Goal: Information Seeking & Learning: Learn about a topic

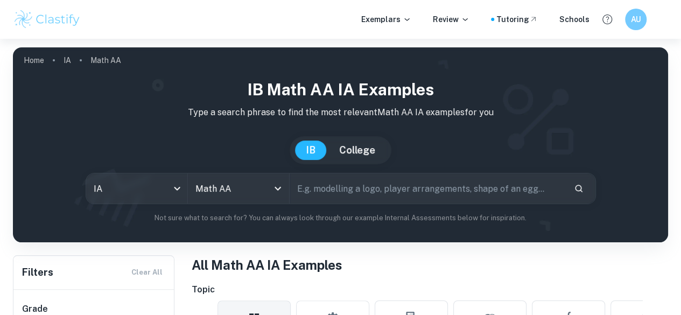
click at [319, 188] on input "text" at bounding box center [428, 188] width 276 height 30
type input "m"
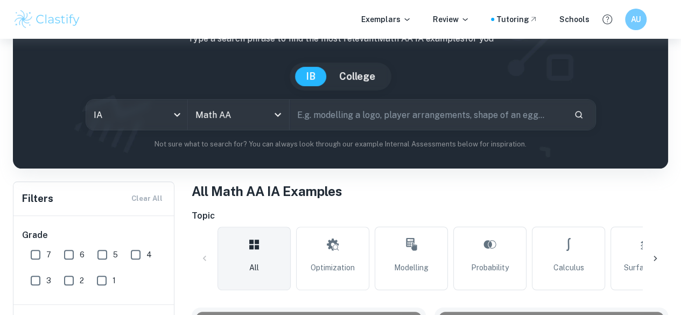
scroll to position [74, 0]
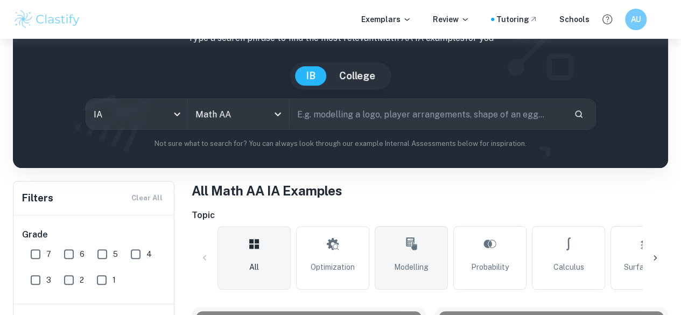
click at [406, 252] on icon at bounding box center [411, 244] width 13 height 26
type input "Modelling"
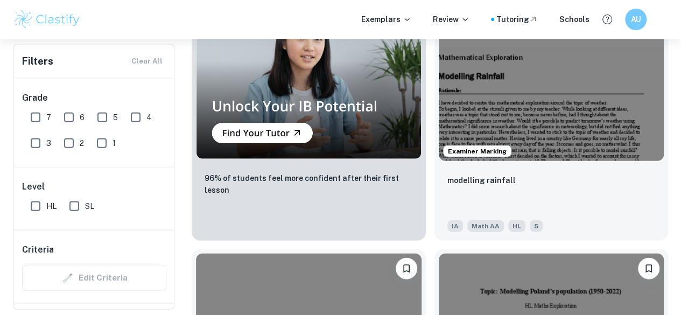
scroll to position [1178, 0]
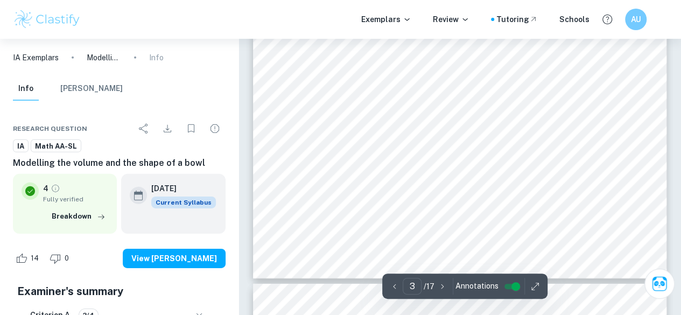
type input "4"
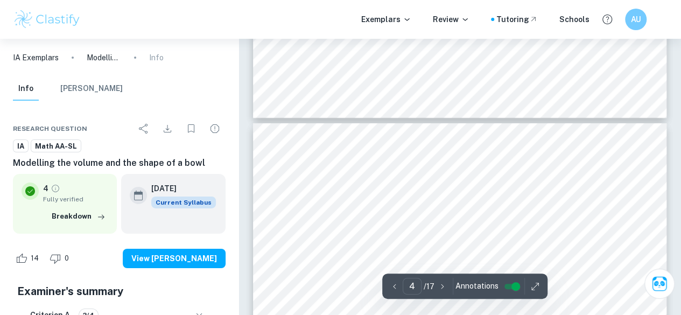
scroll to position [1761, 0]
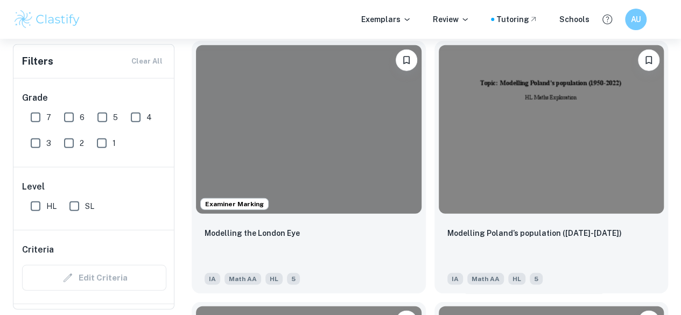
scroll to position [1389, 0]
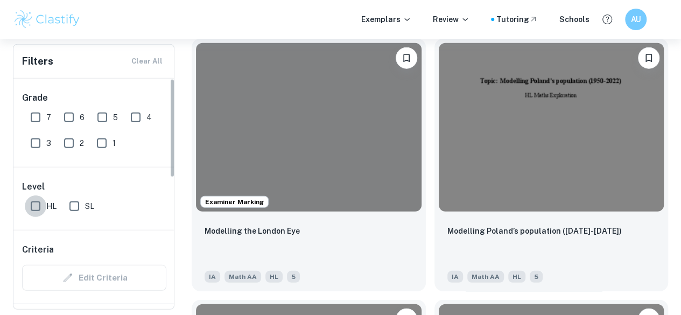
click at [27, 209] on input "HL" at bounding box center [36, 206] width 22 height 22
checkbox input "true"
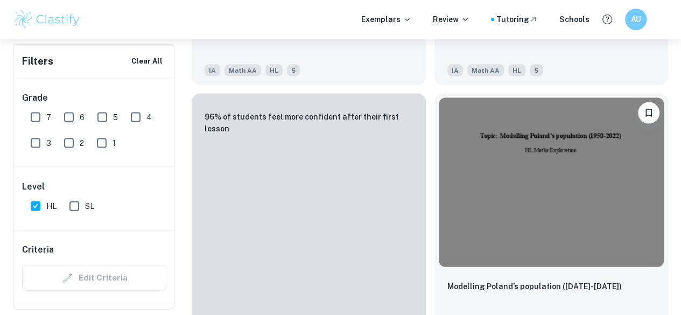
scroll to position [1100, 0]
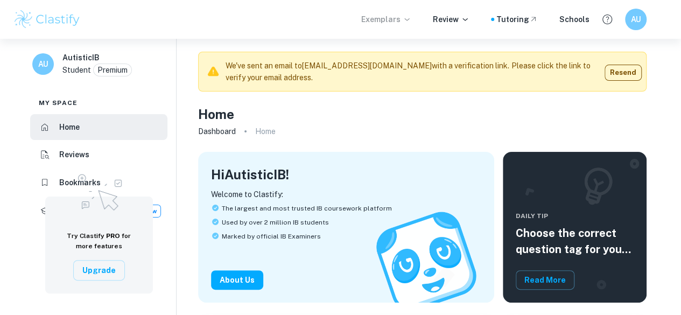
click at [404, 22] on p "Exemplars" at bounding box center [386, 19] width 50 height 12
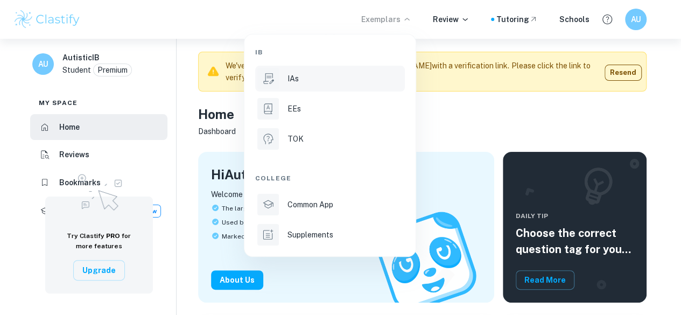
click at [333, 82] on div "IAs" at bounding box center [344, 79] width 115 height 12
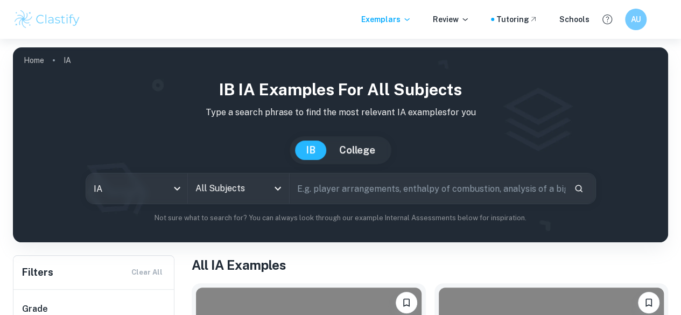
scroll to position [135, 0]
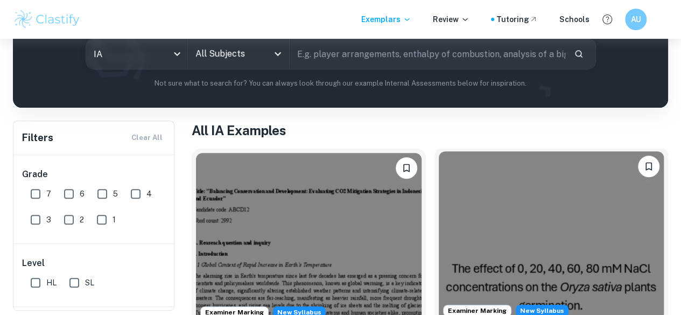
click at [439, 186] on img at bounding box center [552, 235] width 226 height 169
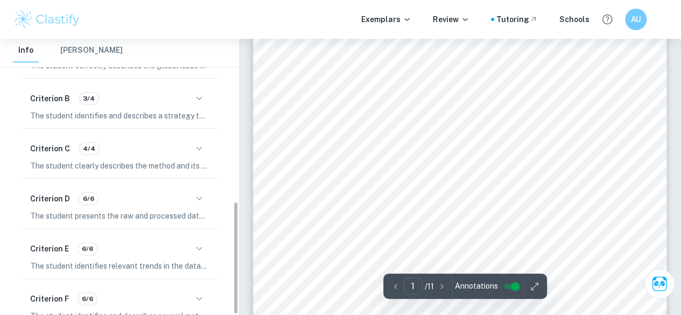
scroll to position [397, 0]
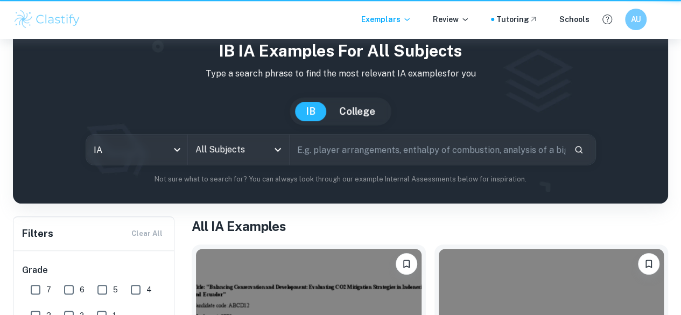
scroll to position [135, 0]
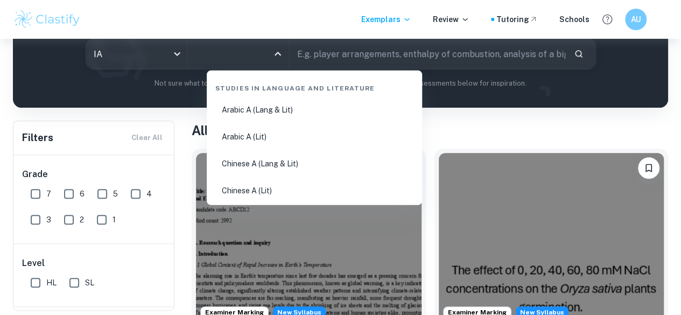
click at [268, 59] on input "All Subjects" at bounding box center [230, 54] width 75 height 20
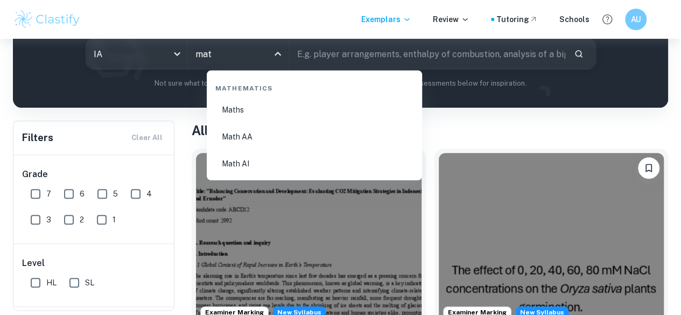
click at [280, 143] on li "Math AA" at bounding box center [314, 136] width 207 height 25
type input "Math AA"
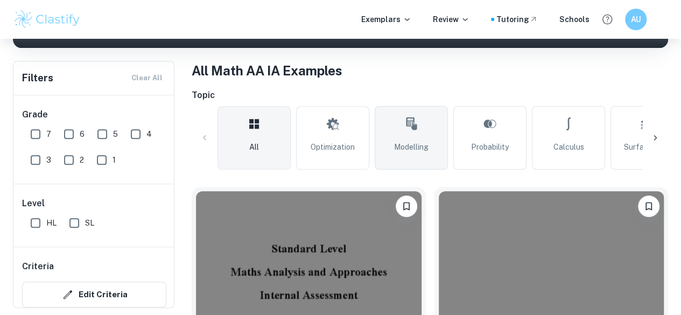
scroll to position [195, 0]
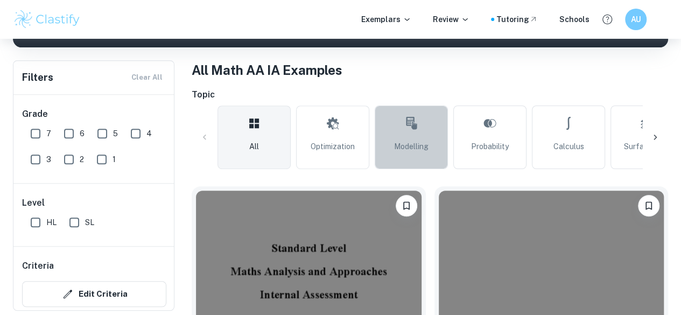
click at [409, 132] on icon at bounding box center [411, 123] width 13 height 26
type input "Modelling"
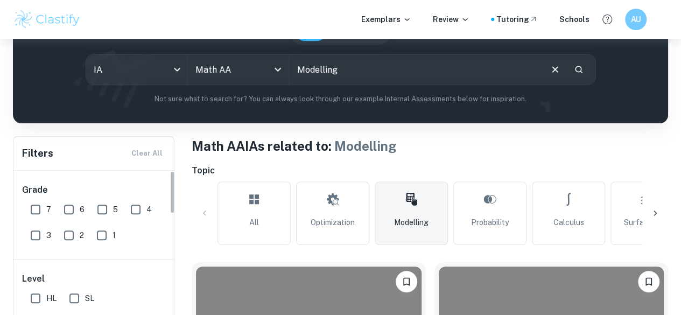
scroll to position [264, 0]
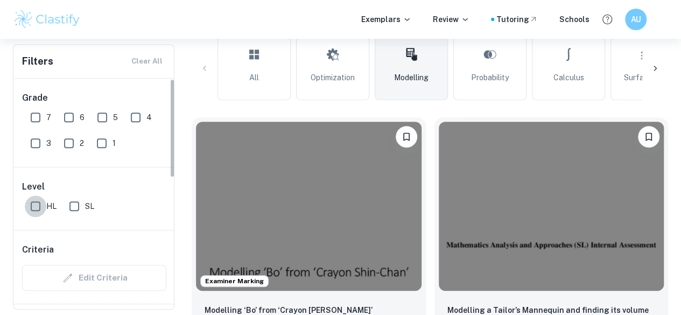
click at [38, 210] on input "HL" at bounding box center [36, 206] width 22 height 22
checkbox input "true"
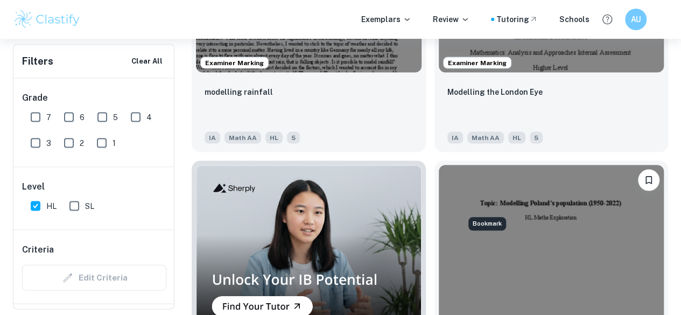
scroll to position [1031, 0]
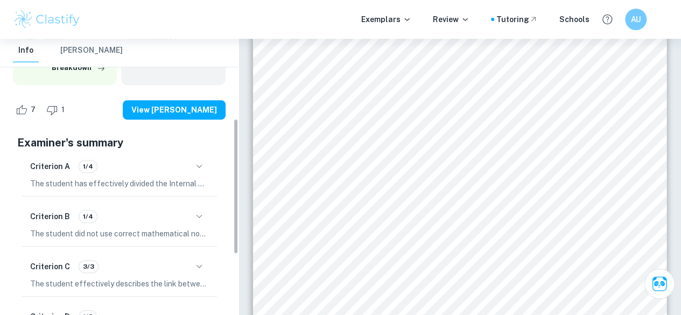
scroll to position [161, 0]
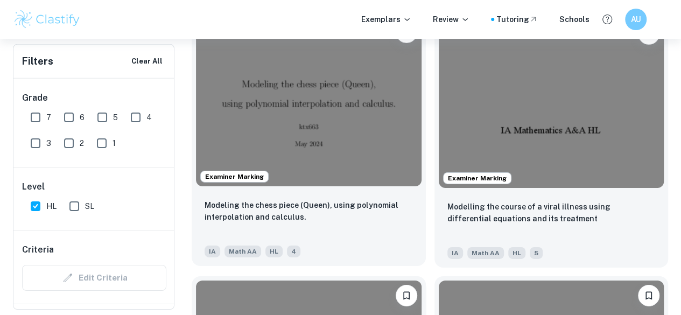
scroll to position [1700, 0]
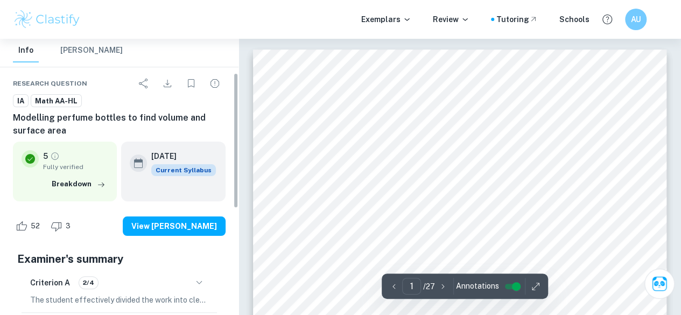
scroll to position [41, 0]
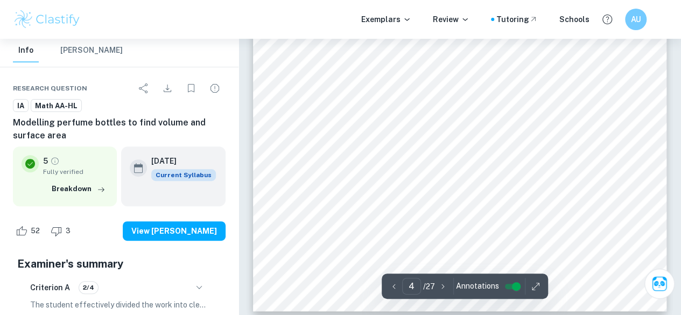
type input "5"
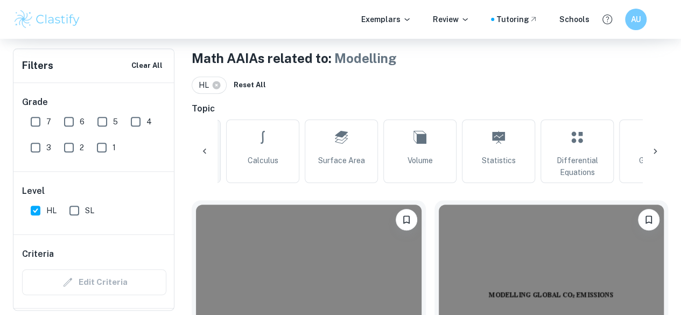
scroll to position [0, 306]
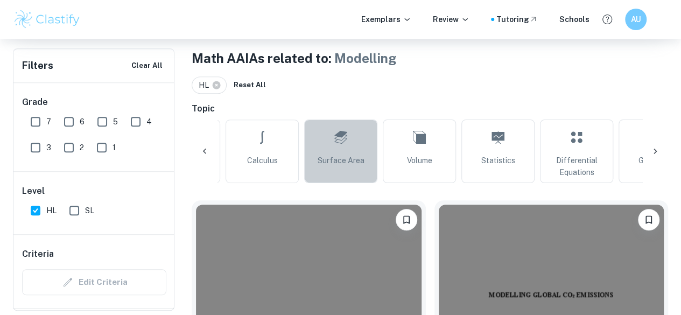
click at [350, 145] on link "Surface Area" at bounding box center [340, 151] width 73 height 64
type input "Surface Area"
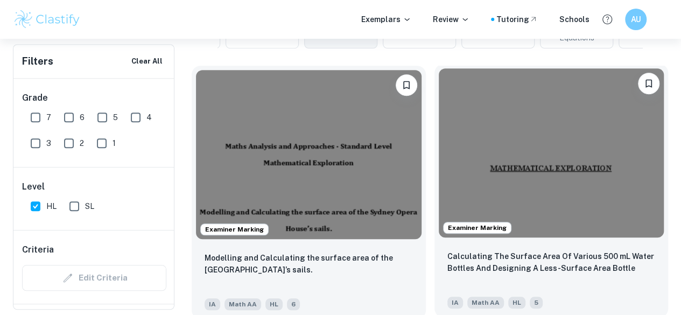
scroll to position [341, 0]
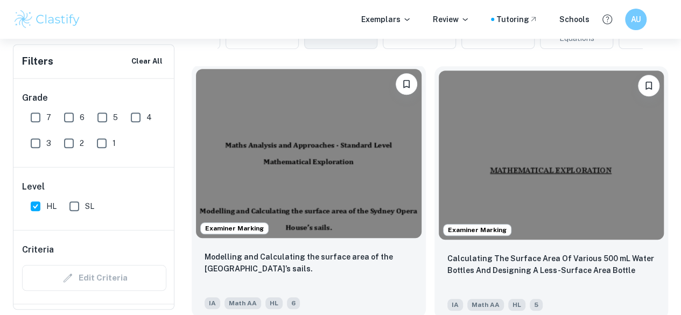
click at [314, 147] on img at bounding box center [309, 153] width 226 height 169
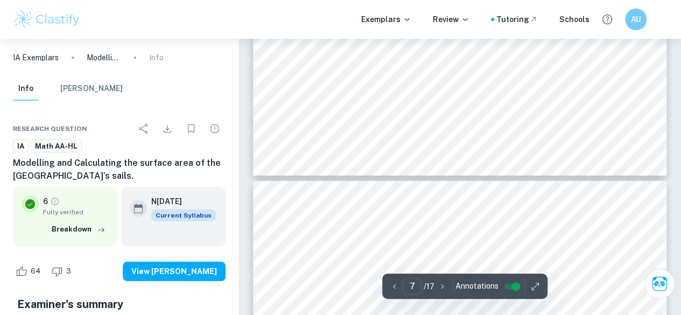
type input "8"
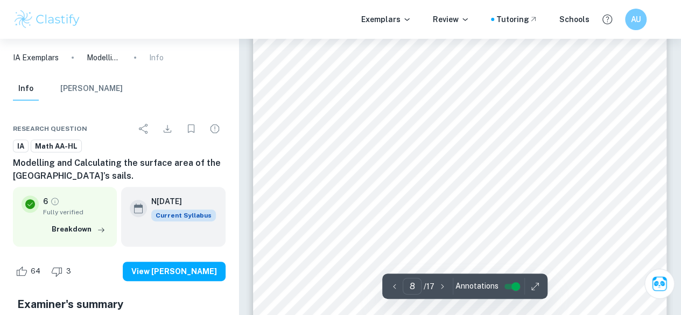
scroll to position [4322, 0]
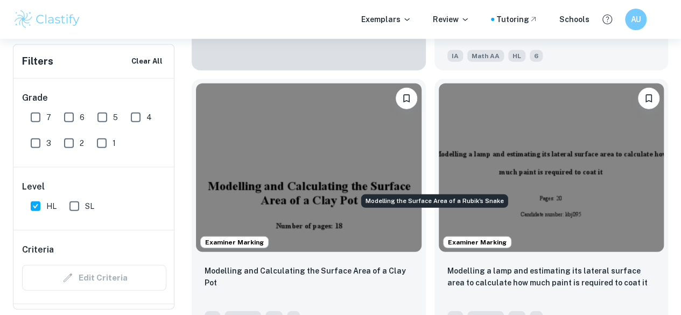
scroll to position [1377, 0]
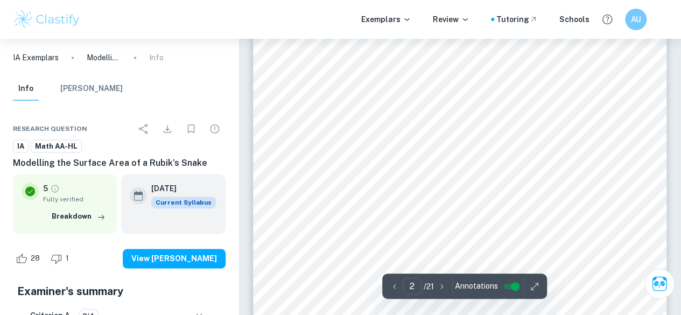
scroll to position [715, 0]
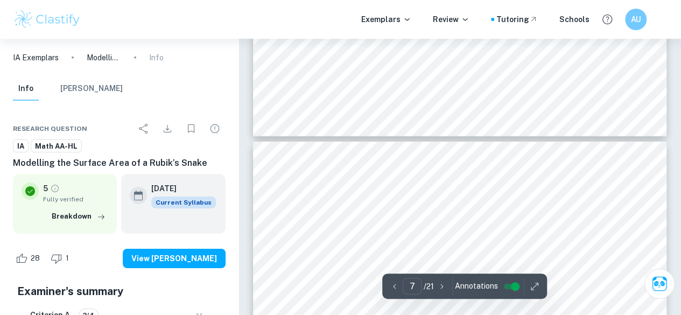
type input "8"
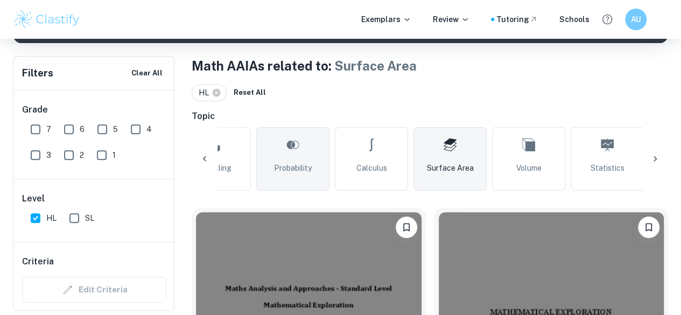
scroll to position [0, 212]
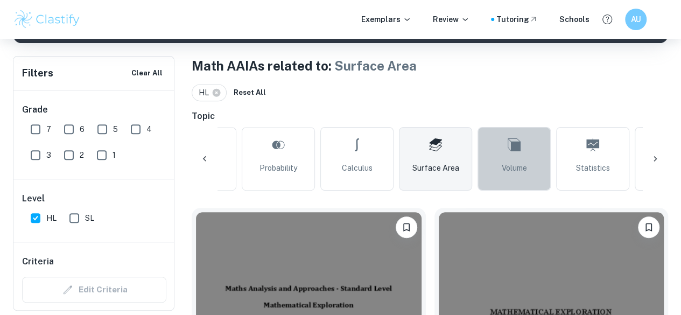
click at [484, 161] on link "Volume" at bounding box center [513, 159] width 73 height 64
type input "Volume"
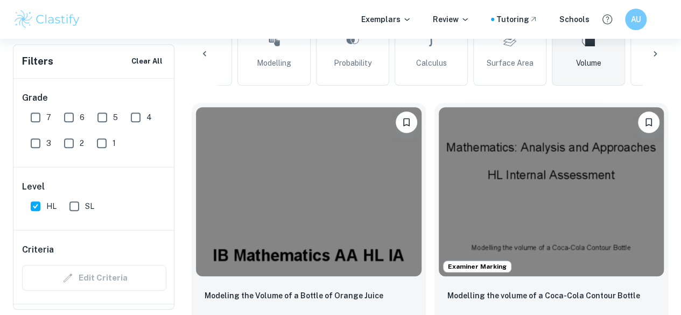
scroll to position [280, 0]
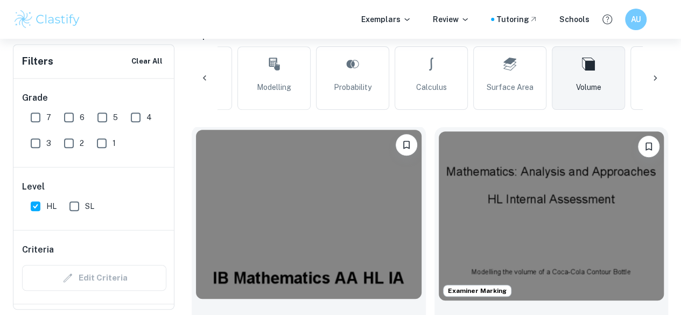
click at [305, 203] on img at bounding box center [309, 214] width 226 height 169
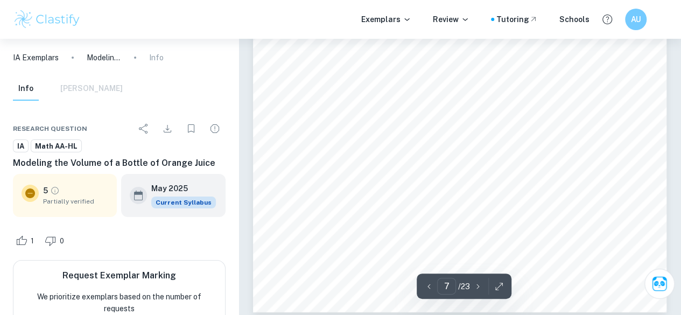
scroll to position [3916, 0]
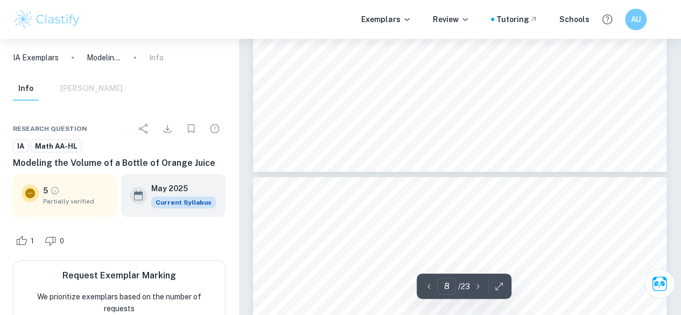
type input "7"
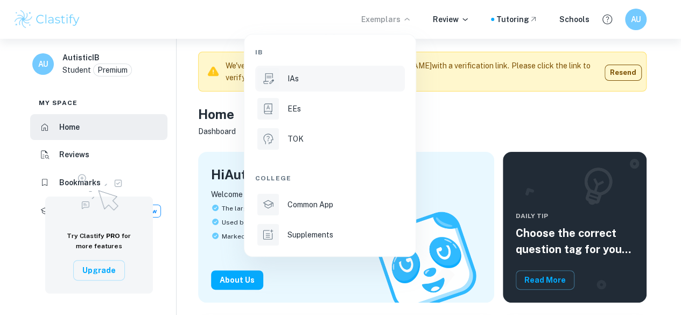
click at [353, 74] on div "IAs" at bounding box center [344, 79] width 115 height 12
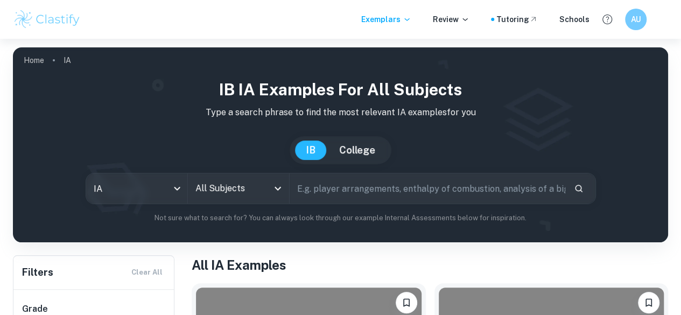
click at [304, 142] on div "IB College" at bounding box center [341, 150] width 102 height 28
click at [268, 187] on input "All Subjects" at bounding box center [230, 188] width 75 height 20
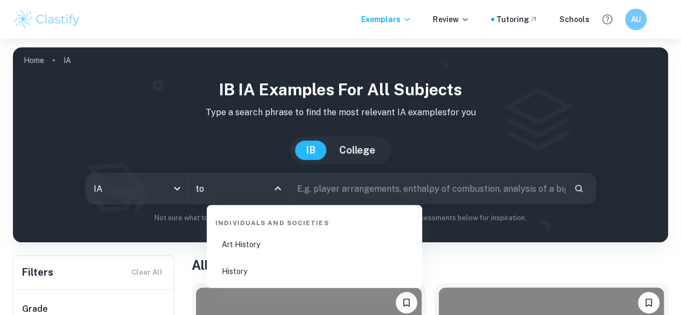
type input "t"
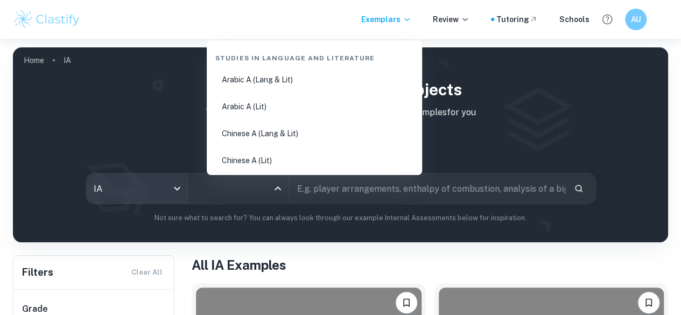
click at [193, 188] on body "We value your privacy We use cookies to enhance your browsing experience, serve…" at bounding box center [340, 196] width 681 height 315
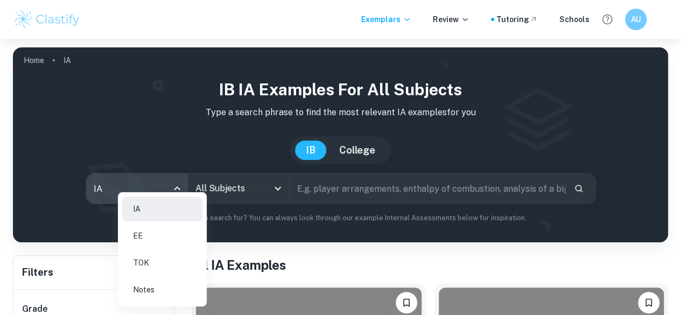
click at [168, 270] on li "TOK" at bounding box center [162, 262] width 80 height 25
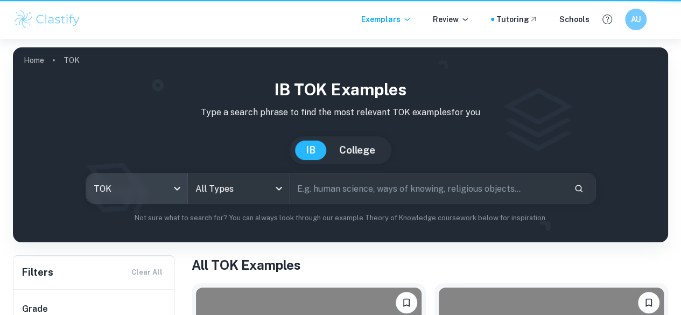
type input "tok"
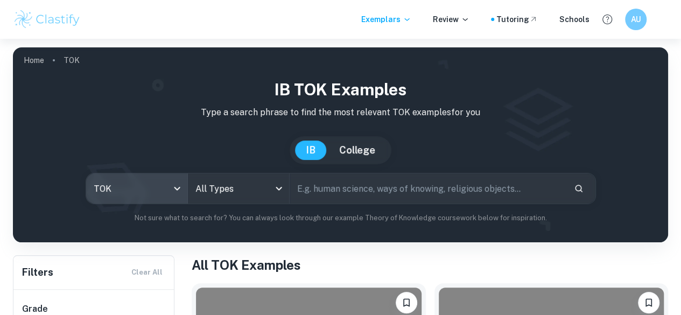
click at [244, 191] on body "We value your privacy We use cookies to enhance your browsing experience, serve…" at bounding box center [340, 196] width 681 height 315
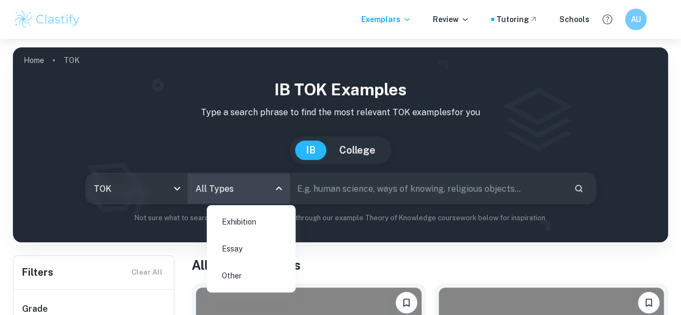
click at [257, 245] on li "Essay" at bounding box center [251, 248] width 80 height 25
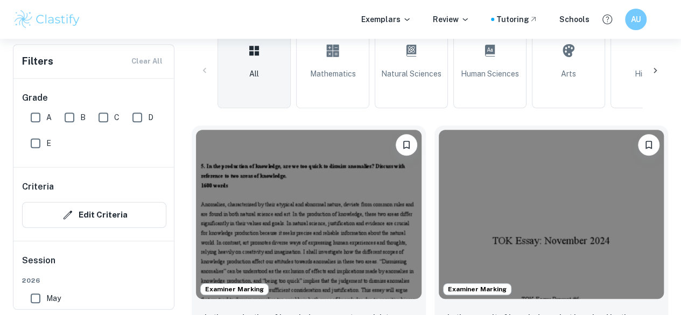
scroll to position [294, 0]
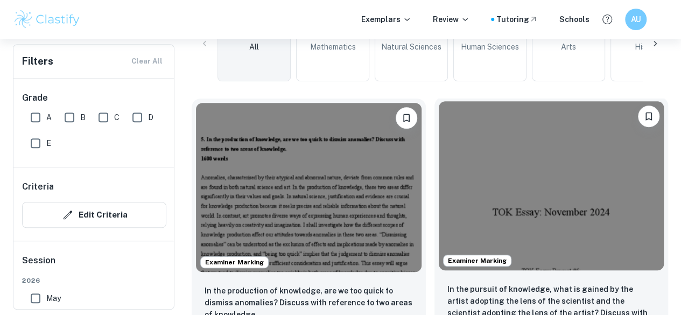
click at [439, 172] on img at bounding box center [552, 185] width 226 height 169
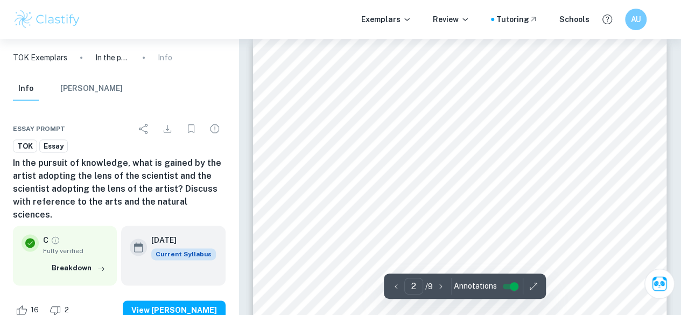
scroll to position [651, 0]
type input "1"
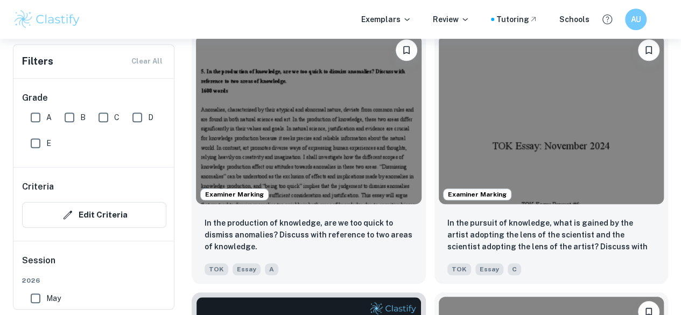
scroll to position [362, 0]
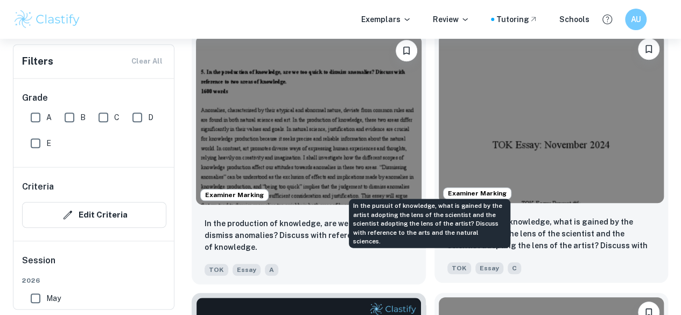
click at [447, 216] on p "In the pursuit of knowledge, what is gained by the artist adopting the lens of …" at bounding box center [551, 234] width 208 height 37
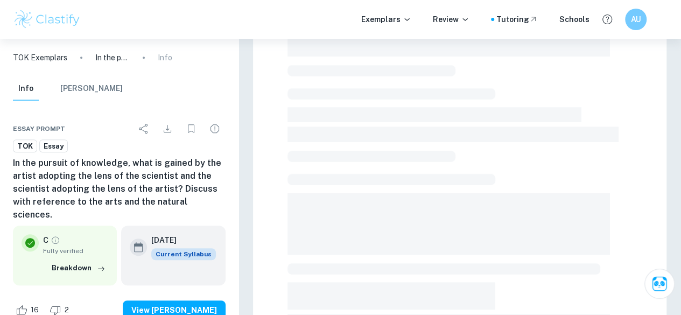
scroll to position [319, 0]
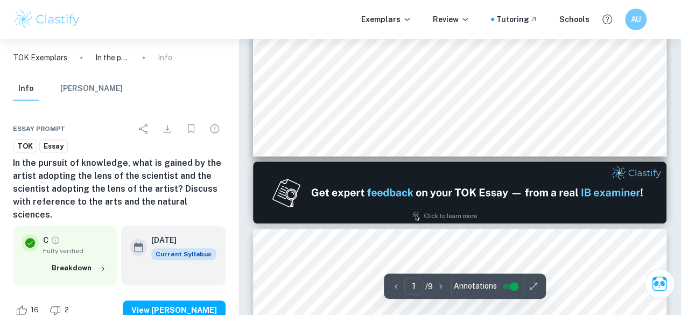
type input "2"
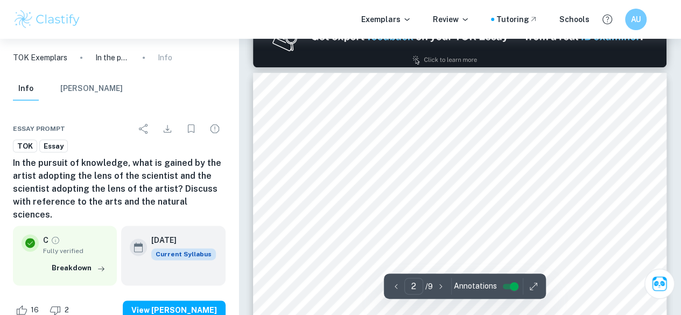
scroll to position [585, 0]
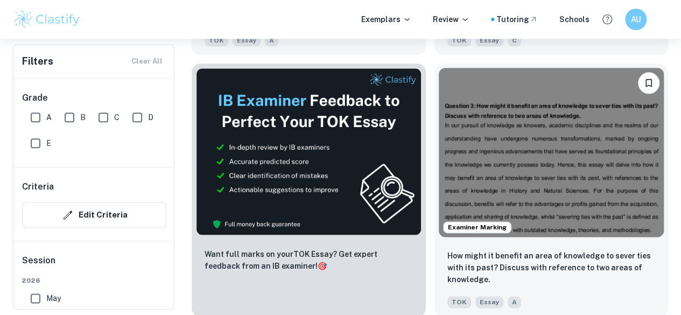
scroll to position [592, 0]
